Goal: Information Seeking & Learning: Learn about a topic

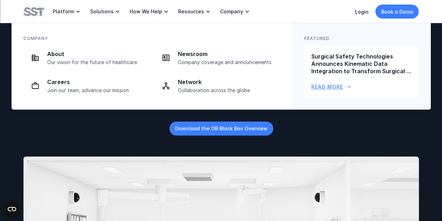
click at [327, 83] on p "Read More" at bounding box center [328, 87] width 32 height 8
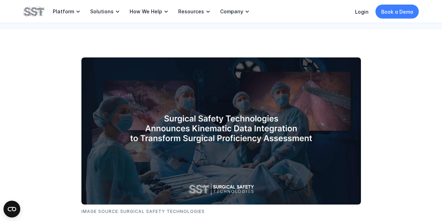
scroll to position [175, 0]
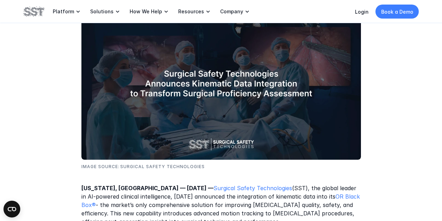
click at [243, 95] on img at bounding box center [221, 86] width 280 height 147
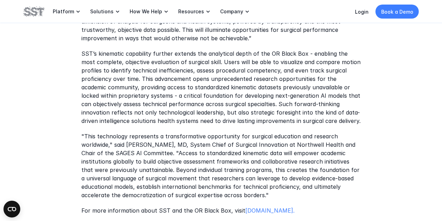
scroll to position [595, 0]
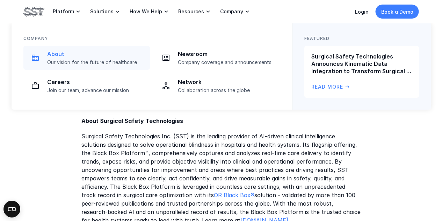
click at [60, 56] on p "About" at bounding box center [96, 53] width 99 height 7
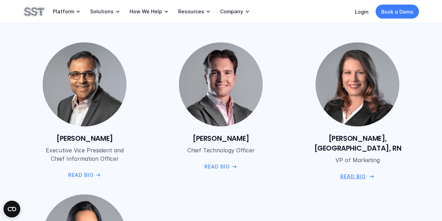
scroll to position [1014, 0]
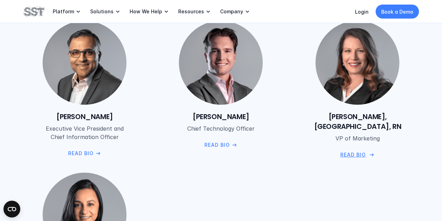
click at [354, 151] on p "Read Bio" at bounding box center [354, 155] width 26 height 8
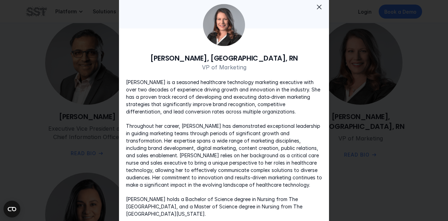
click at [318, 11] on span "close" at bounding box center [319, 6] width 8 height 8
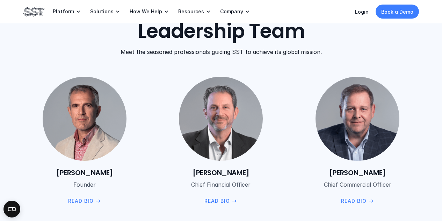
scroll to position [735, 0]
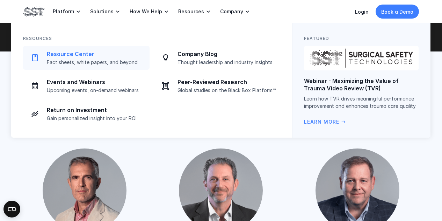
click at [82, 55] on p "Resource Center" at bounding box center [96, 53] width 99 height 7
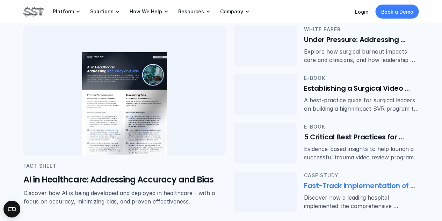
scroll to position [175, 0]
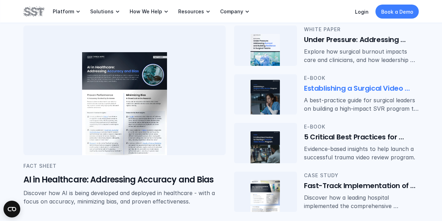
click at [270, 102] on img at bounding box center [265, 99] width 30 height 38
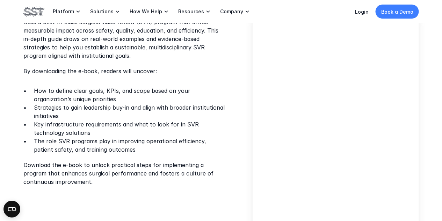
scroll to position [210, 0]
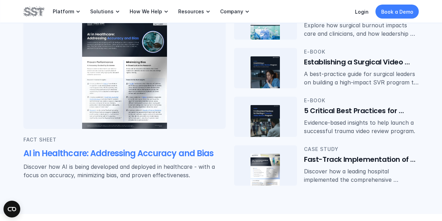
scroll to position [175, 0]
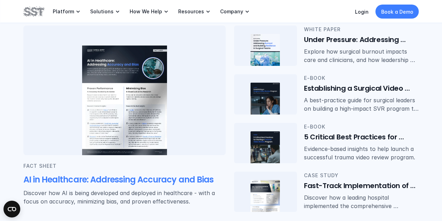
click at [135, 78] on img at bounding box center [124, 100] width 85 height 110
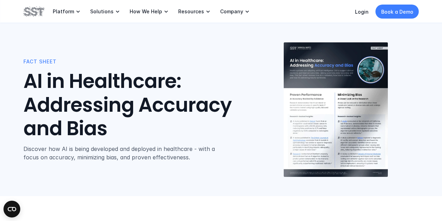
click at [332, 97] on img at bounding box center [336, 109] width 104 height 135
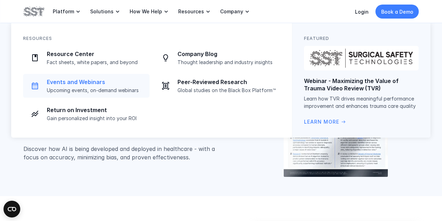
click at [93, 83] on p "Events and Webinars" at bounding box center [96, 81] width 99 height 7
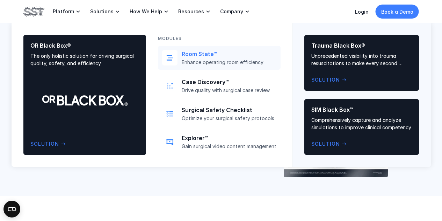
click at [199, 55] on p "Room State™" at bounding box center [229, 53] width 95 height 7
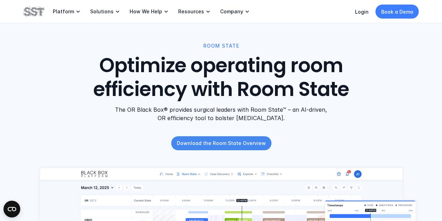
click at [229, 143] on p "Download the Room State Overview" at bounding box center [221, 142] width 89 height 7
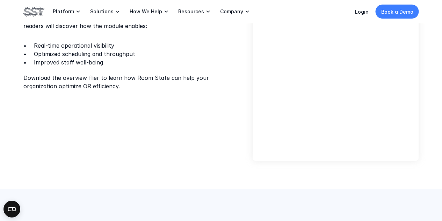
scroll to position [280, 0]
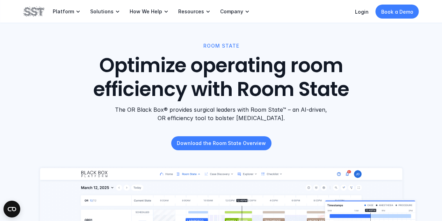
click at [380, 112] on div "ROOM STATE Optimize operating room efficiency with Room State The OR Black Box®…" at bounding box center [221, 82] width 396 height 80
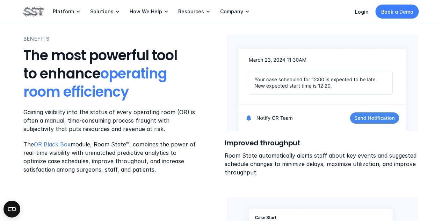
scroll to position [630, 0]
